Goal: Find specific page/section: Find specific page/section

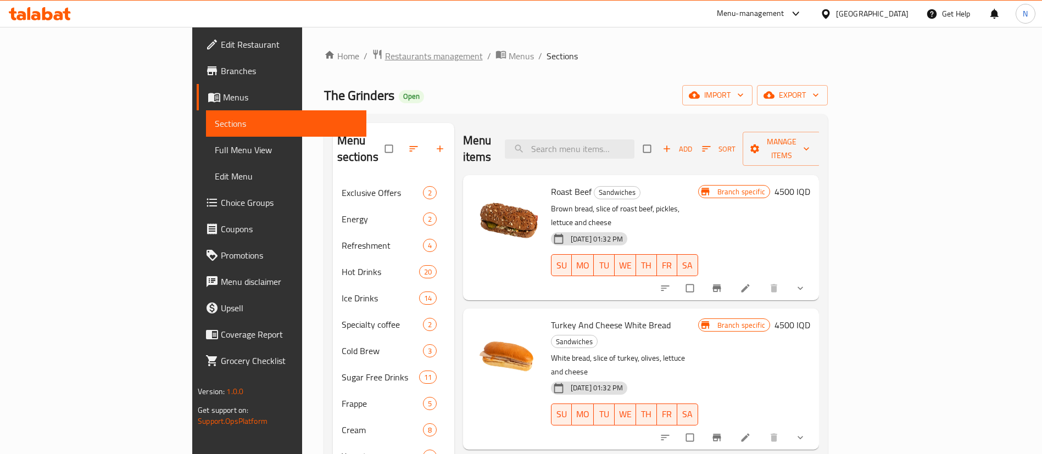
click at [385, 57] on span "Restaurants management" at bounding box center [434, 55] width 98 height 13
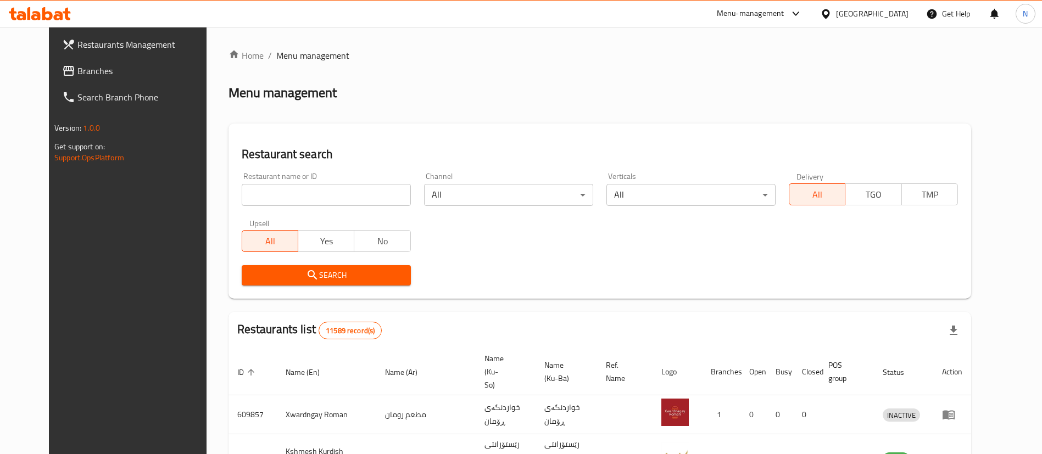
click at [287, 199] on input "search" at bounding box center [326, 195] width 169 height 22
type input "t"
type input "فلافل [GEOGRAPHIC_DATA]"
click button "Search" at bounding box center [326, 275] width 169 height 20
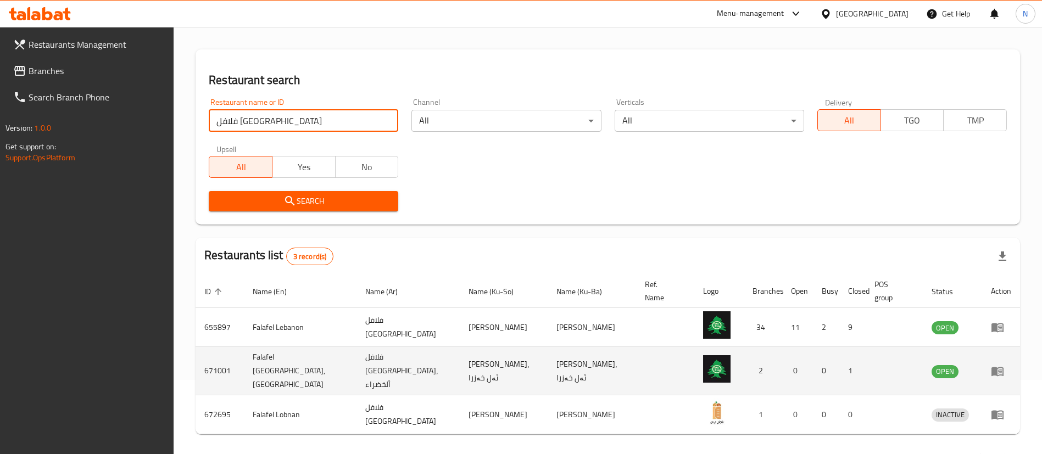
scroll to position [104, 0]
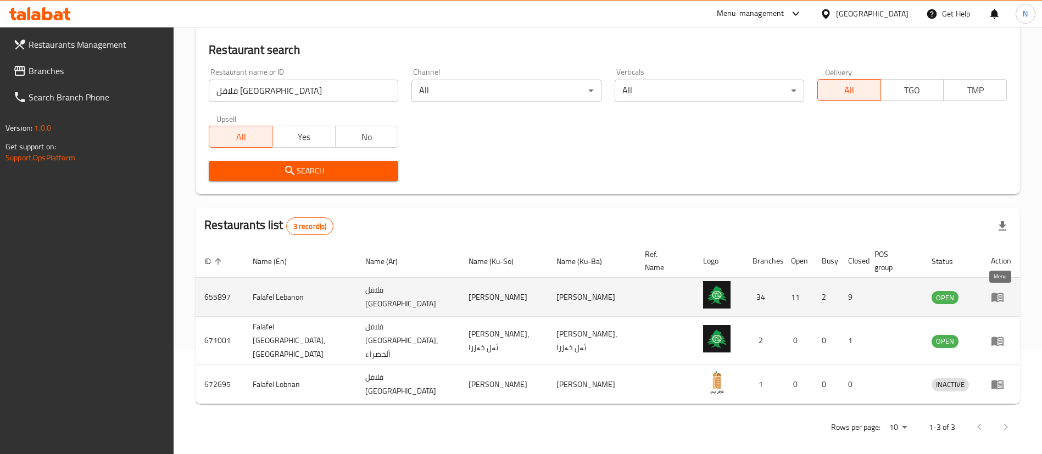
click at [993, 295] on icon "enhanced table" at bounding box center [998, 297] width 12 height 9
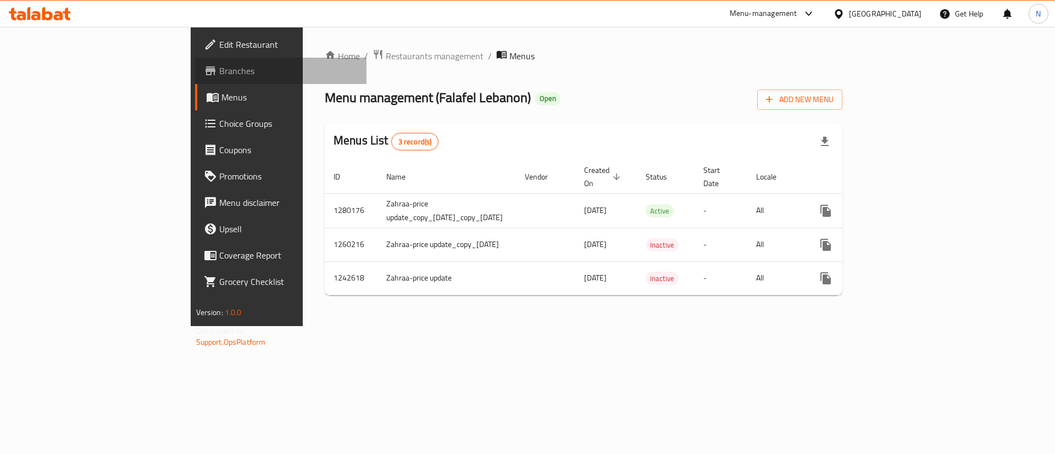
click at [219, 76] on span "Branches" at bounding box center [288, 70] width 139 height 13
